Goal: Task Accomplishment & Management: Manage account settings

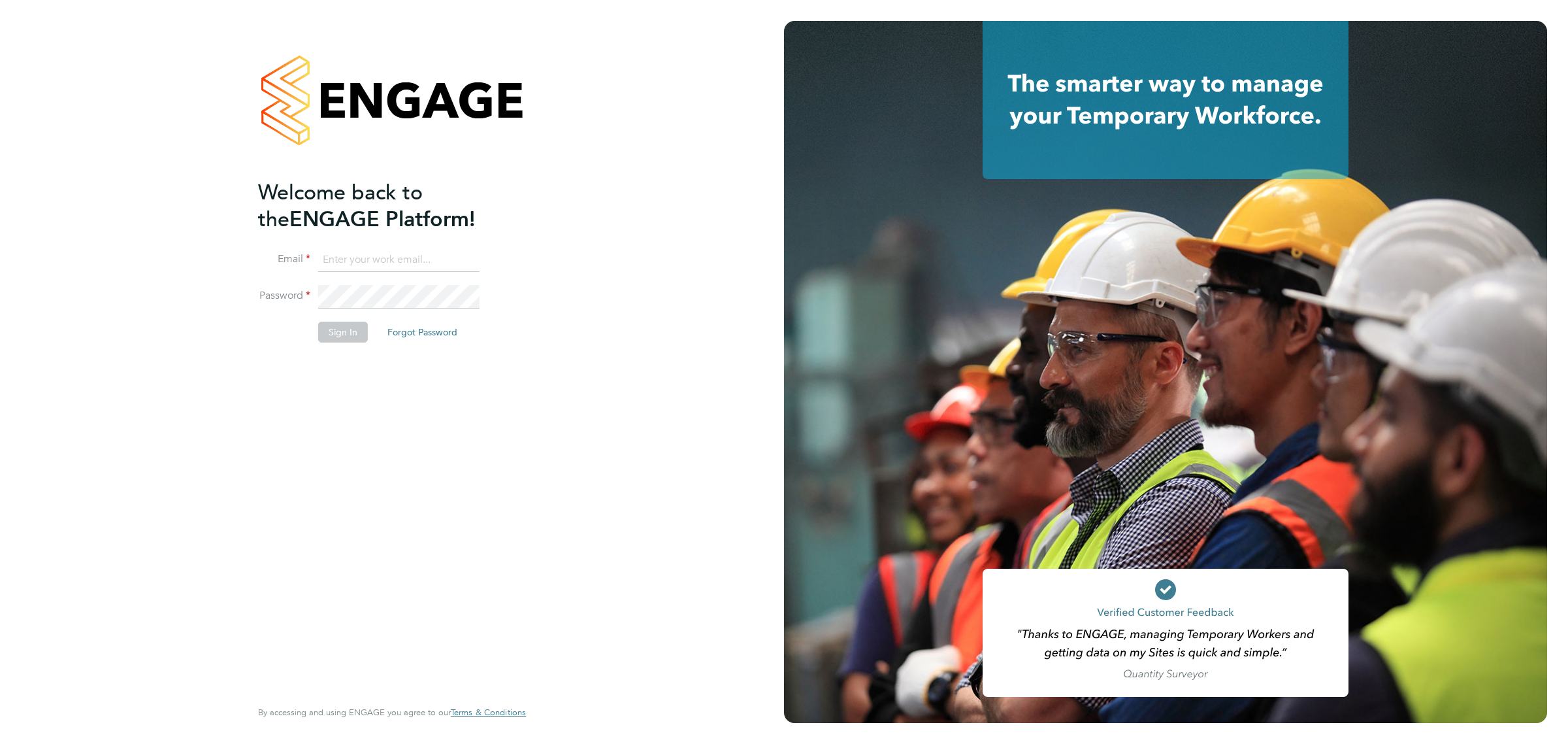
click at [426, 243] on ng-template "Welcome back to the ENGAGE Platform! Email Password Sign In Forgot Password" at bounding box center [385, 268] width 255 height 177
click at [416, 245] on ng-template "Welcome back to the ENGAGE Platform! Email Password Sign In Forgot Password" at bounding box center [385, 268] width 255 height 177
click at [406, 255] on input at bounding box center [398, 260] width 161 height 23
type input "[EMAIL_ADDRESS][DOMAIN_NAME]"
click at [371, 323] on li "Sign In Forgot Password" at bounding box center [385, 338] width 255 height 34
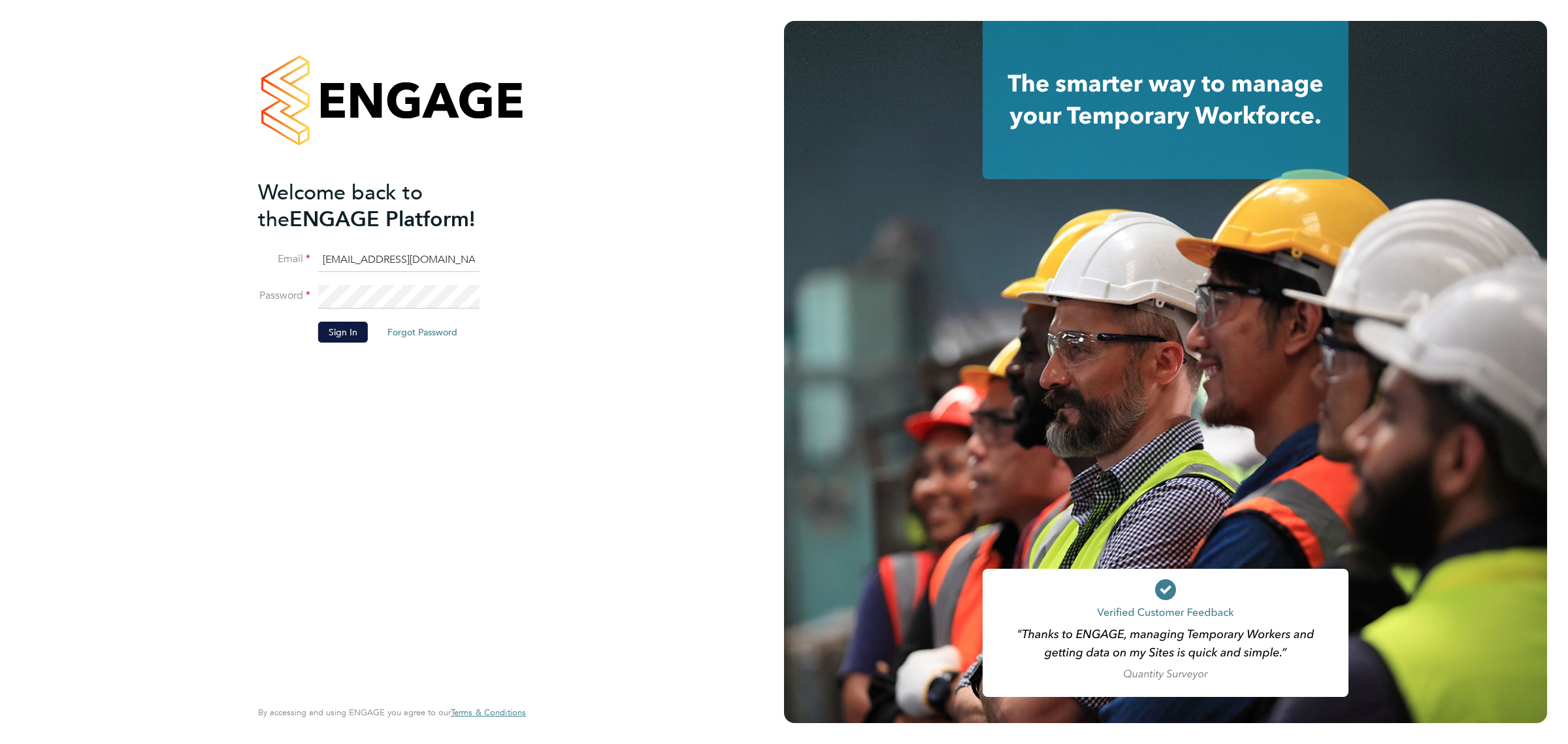
click at [368, 323] on li "Sign In Forgot Password" at bounding box center [385, 338] width 255 height 34
click at [353, 328] on button "Sign In" at bounding box center [342, 332] width 49 height 21
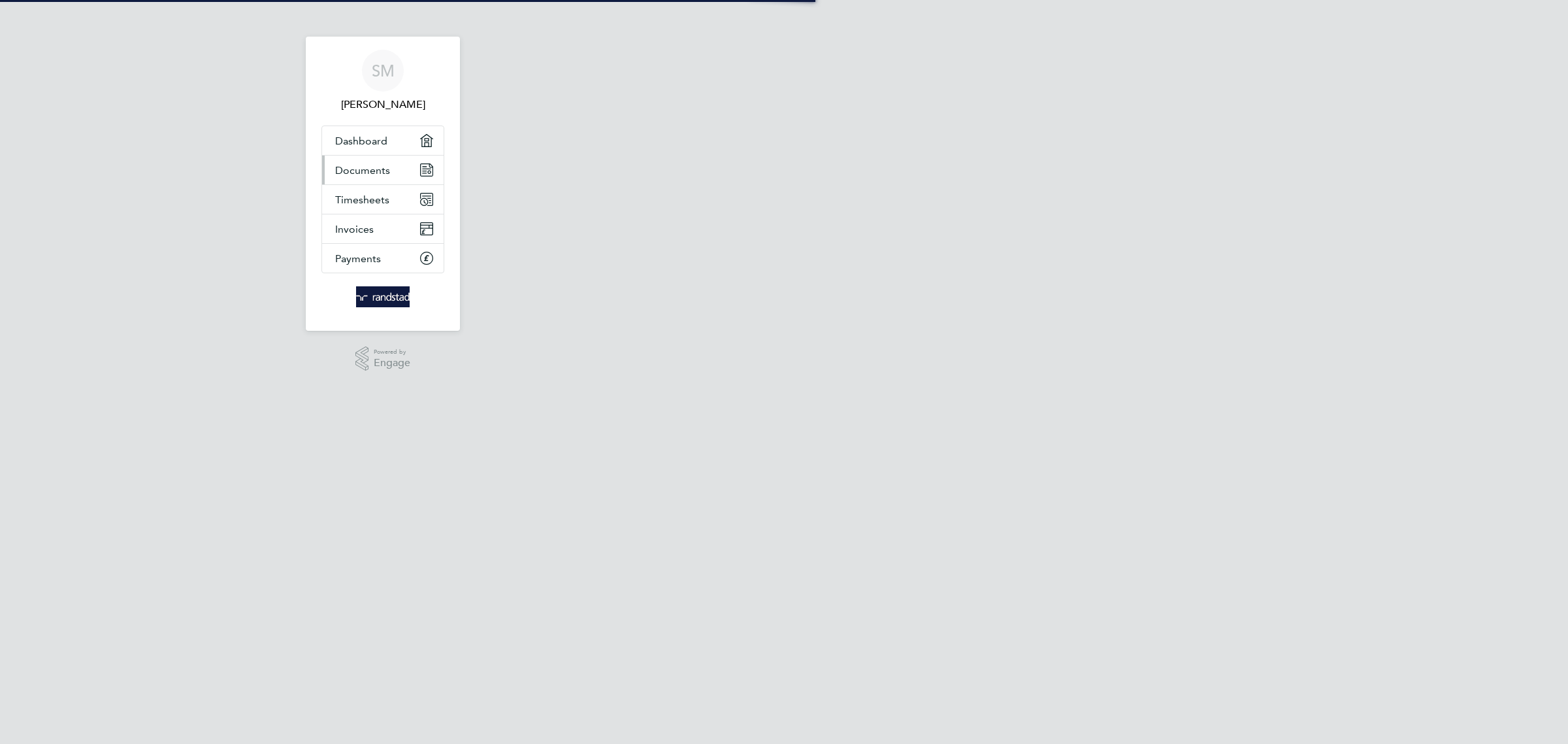
click at [384, 166] on span "Documents" at bounding box center [362, 170] width 55 height 12
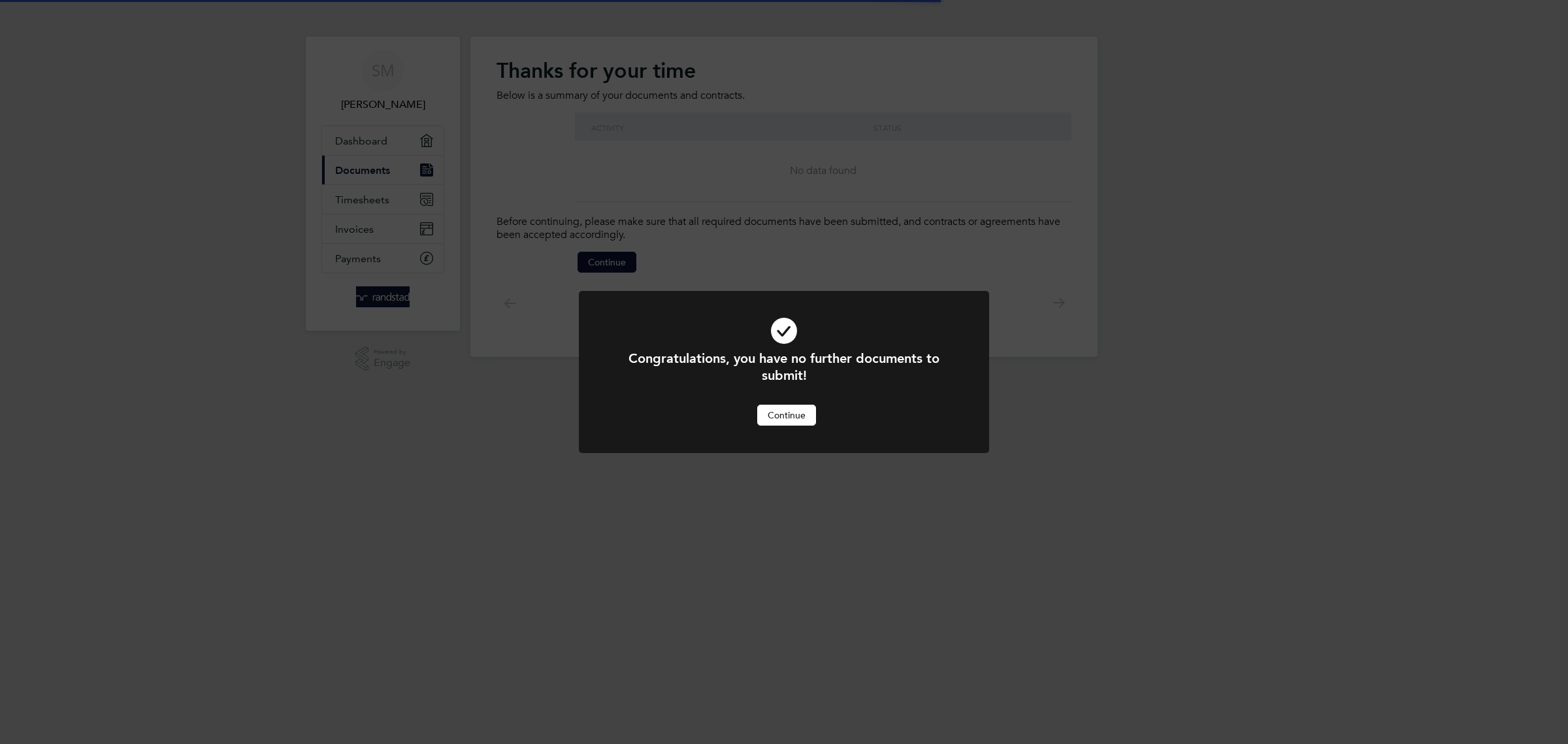
click at [386, 200] on div "Congratulations, you have no further documents to submit! Cancel Continue" at bounding box center [784, 372] width 1568 height 744
click at [786, 409] on button "Continue" at bounding box center [786, 415] width 59 height 21
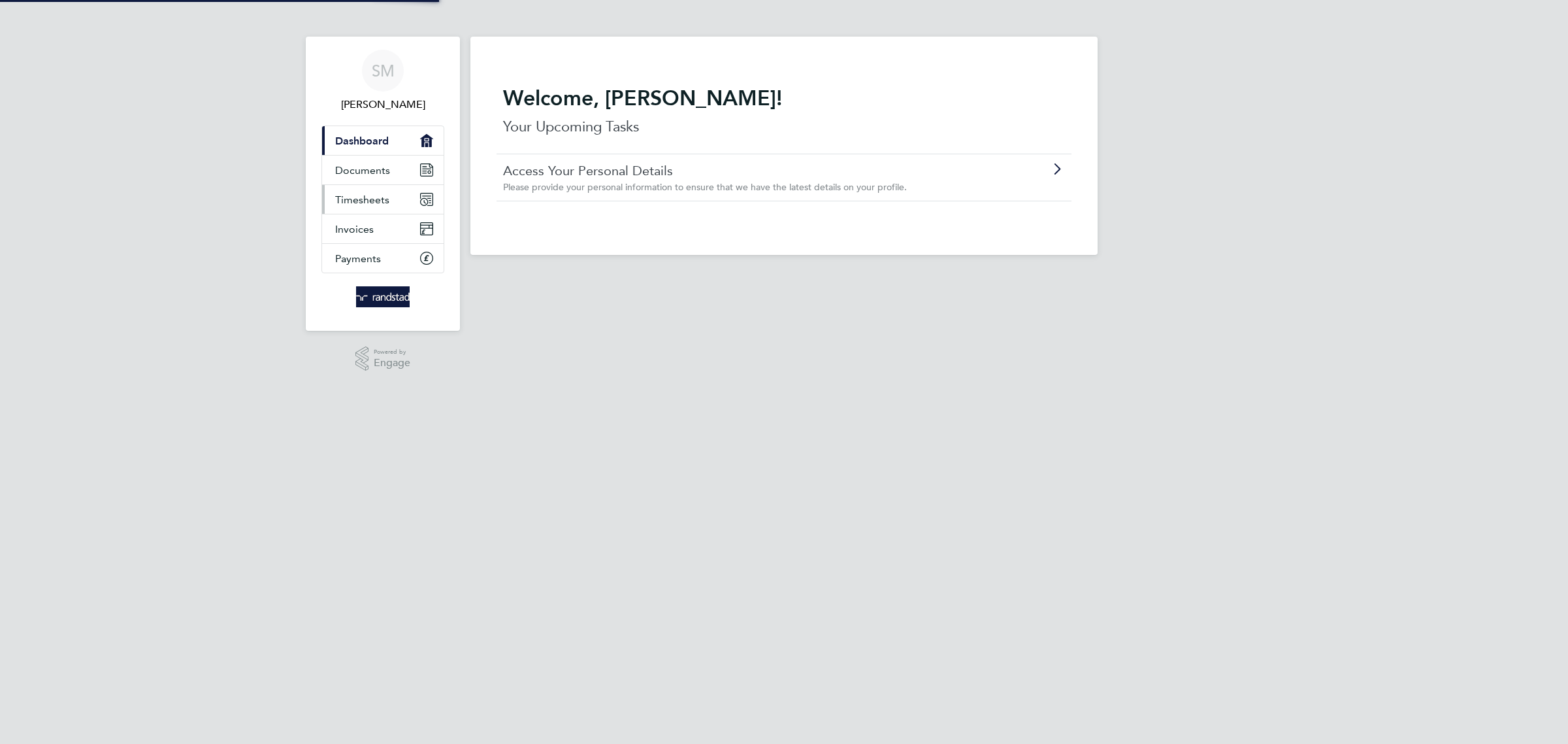
click at [384, 193] on span "Timesheets" at bounding box center [362, 199] width 55 height 12
